Goal: Transaction & Acquisition: Subscribe to service/newsletter

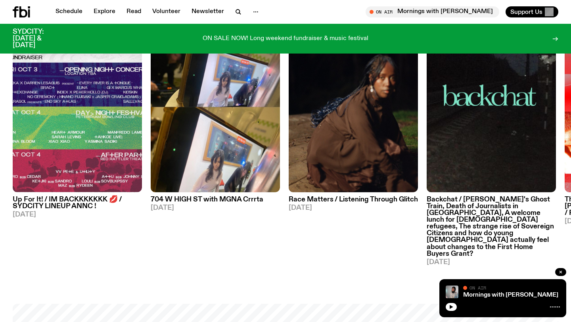
scroll to position [420, 0]
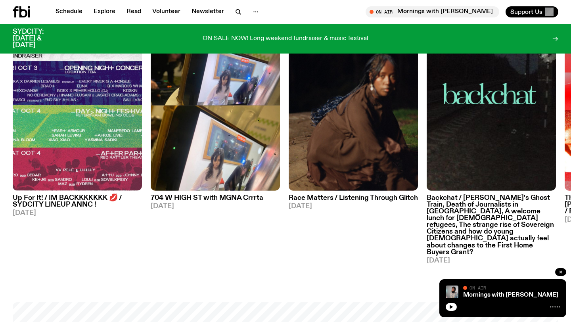
click at [315, 203] on span "[DATE]" at bounding box center [353, 206] width 129 height 7
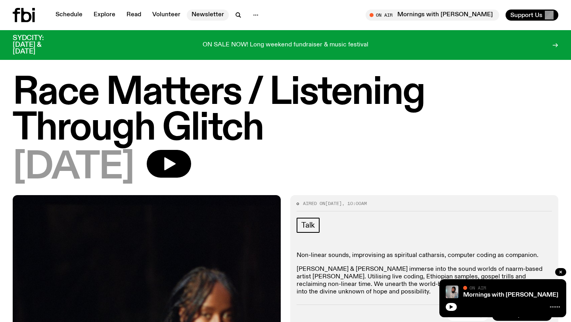
click at [211, 18] on link "Newsletter" at bounding box center [208, 15] width 42 height 11
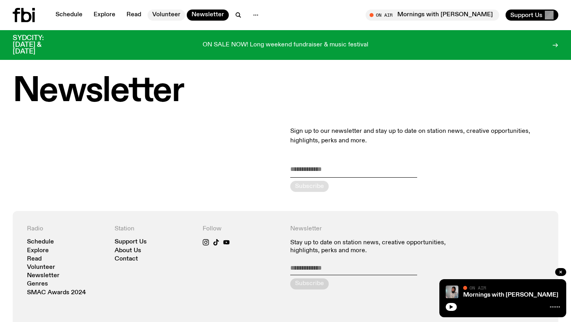
click at [172, 14] on link "Volunteer" at bounding box center [167, 15] width 38 height 11
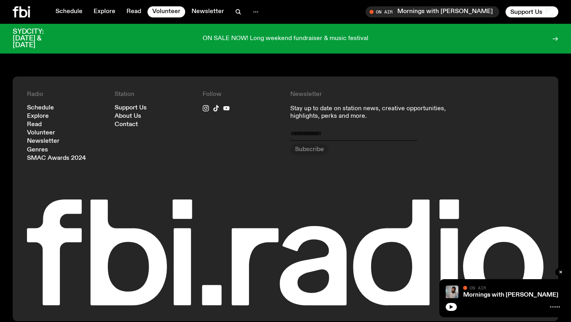
scroll to position [833, 0]
